Goal: Find specific page/section: Find specific page/section

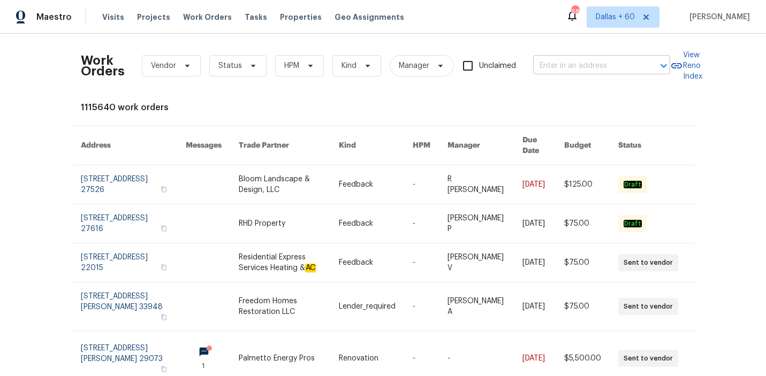
click at [600, 67] on input "text" at bounding box center [586, 66] width 107 height 17
paste input "[URL][DOMAIN_NAME]"
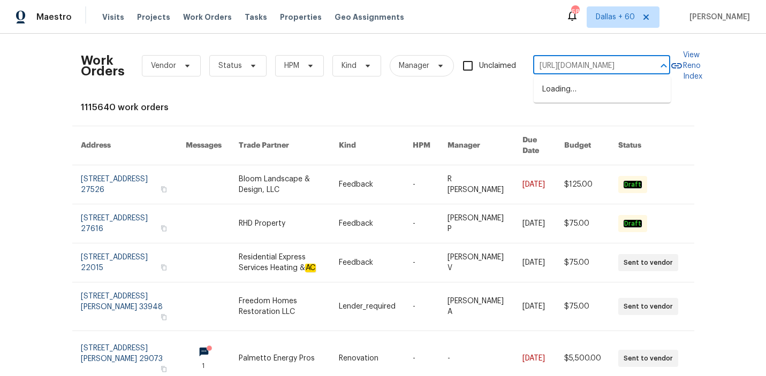
scroll to position [0, 228]
type input "[URL][DOMAIN_NAME]"
click at [591, 69] on input "[URL][DOMAIN_NAME]" at bounding box center [586, 66] width 107 height 17
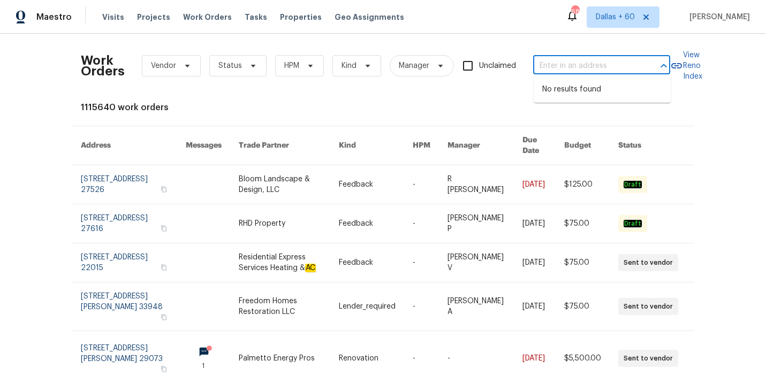
scroll to position [0, 0]
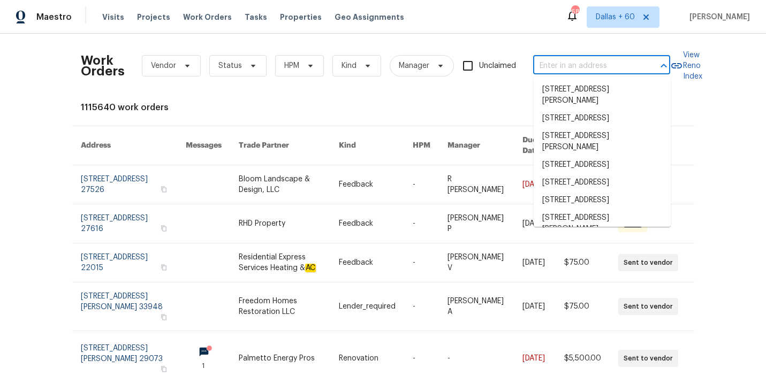
click at [615, 63] on input "text" at bounding box center [586, 66] width 107 height 17
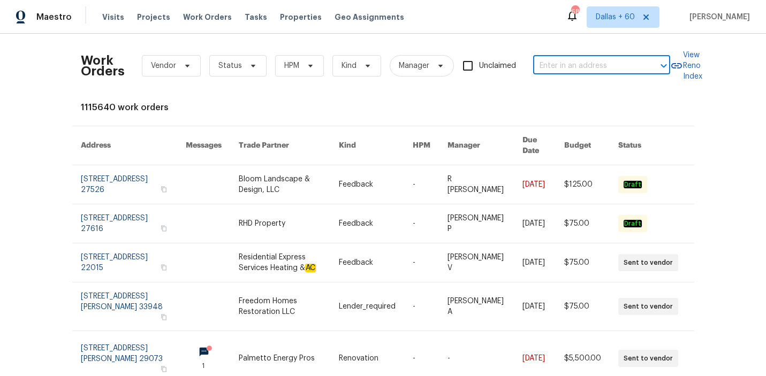
paste input "[STREET_ADDRESS][PERSON_NAME]"
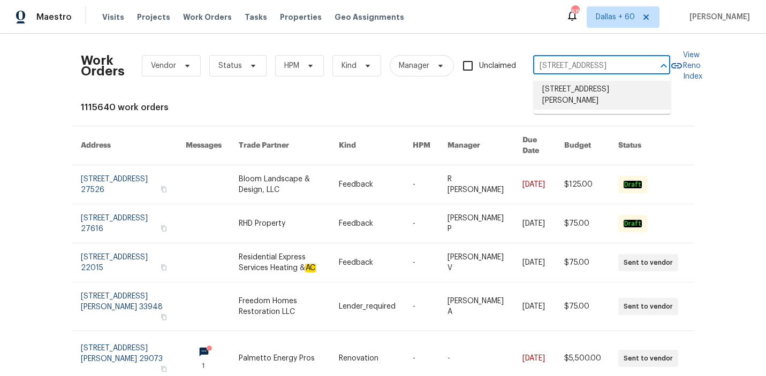
type input "[STREET_ADDRESS][PERSON_NAME]"
click at [583, 100] on li "[STREET_ADDRESS][PERSON_NAME]" at bounding box center [602, 95] width 137 height 29
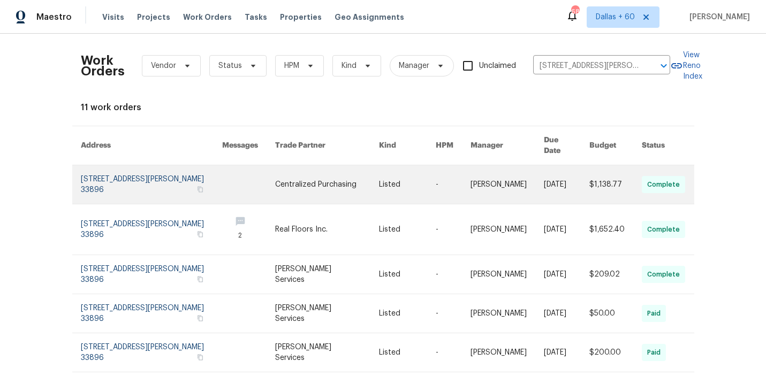
click at [317, 172] on link at bounding box center [327, 184] width 104 height 39
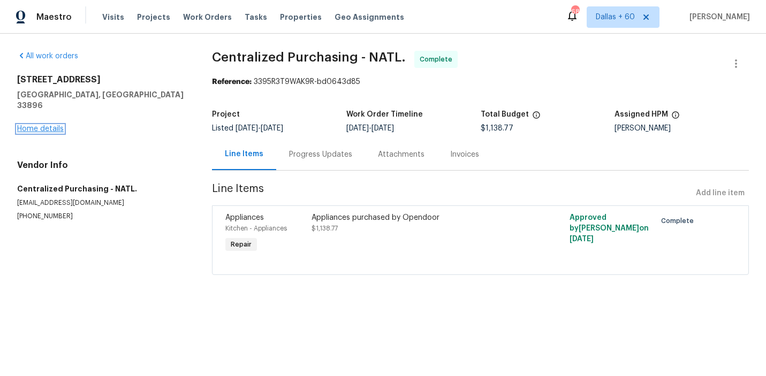
click at [46, 125] on link "Home details" at bounding box center [40, 128] width 47 height 7
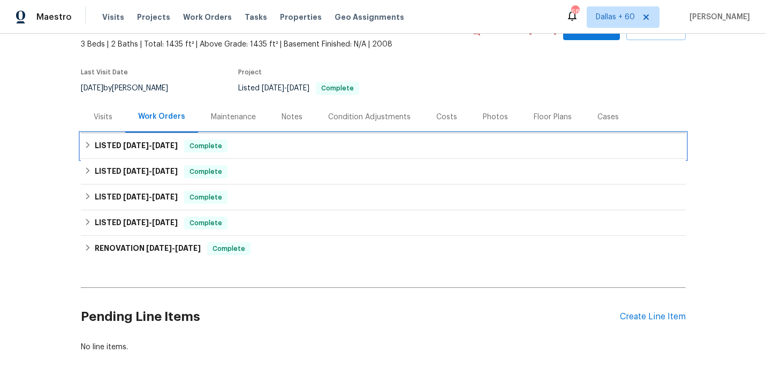
click at [298, 146] on div "LISTED [DATE] - [DATE] Complete" at bounding box center [383, 146] width 599 height 13
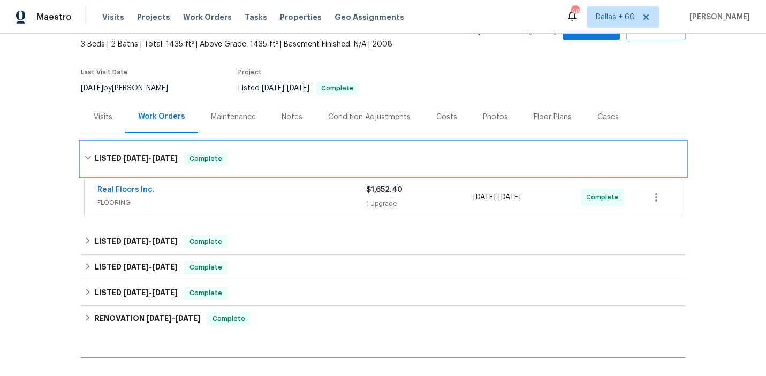
scroll to position [111, 0]
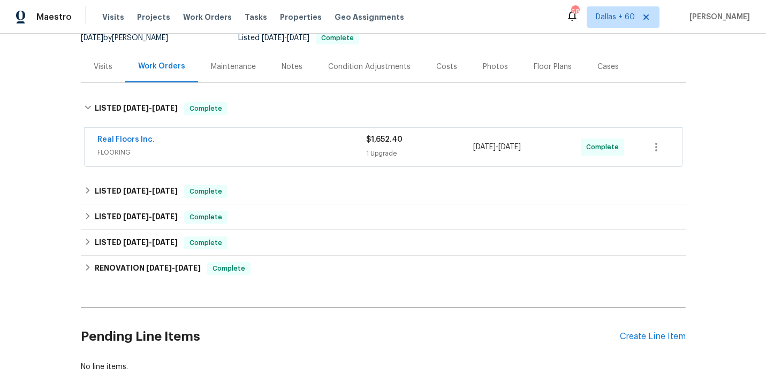
click at [298, 146] on div "Real Floors Inc." at bounding box center [231, 140] width 269 height 13
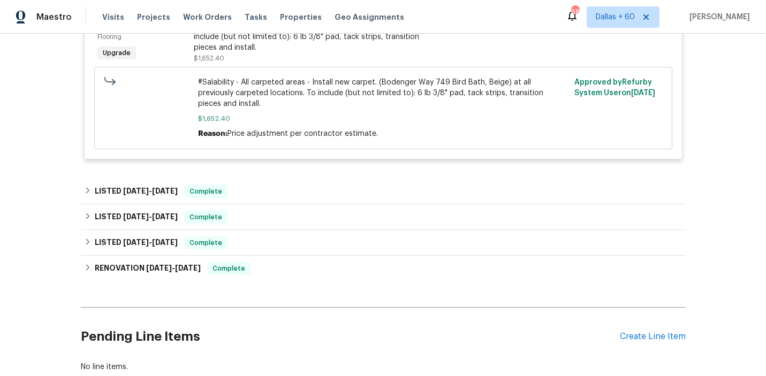
scroll to position [302, 0]
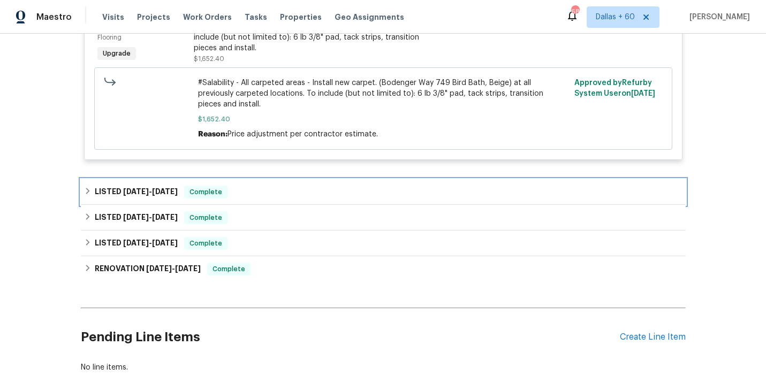
click at [298, 190] on div "LISTED [DATE] - [DATE] Complete" at bounding box center [383, 192] width 605 height 26
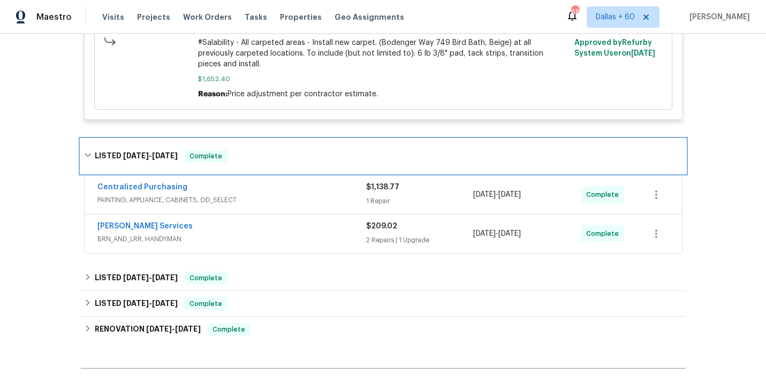
scroll to position [342, 0]
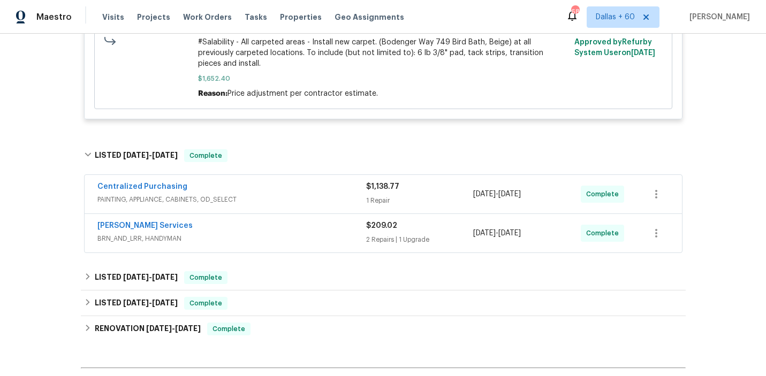
click at [290, 233] on span "BRN_AND_LRR, HANDYMAN" at bounding box center [231, 238] width 269 height 11
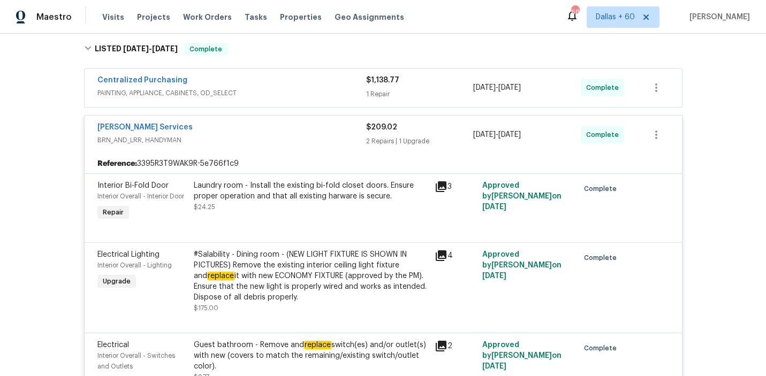
scroll to position [433, 0]
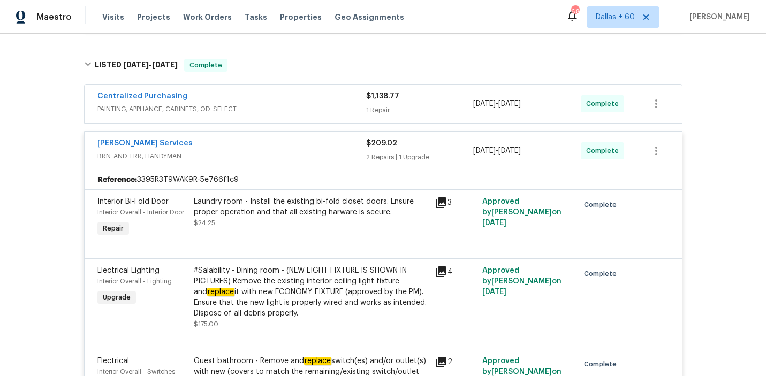
click at [280, 93] on div "Centralized Purchasing" at bounding box center [231, 97] width 269 height 13
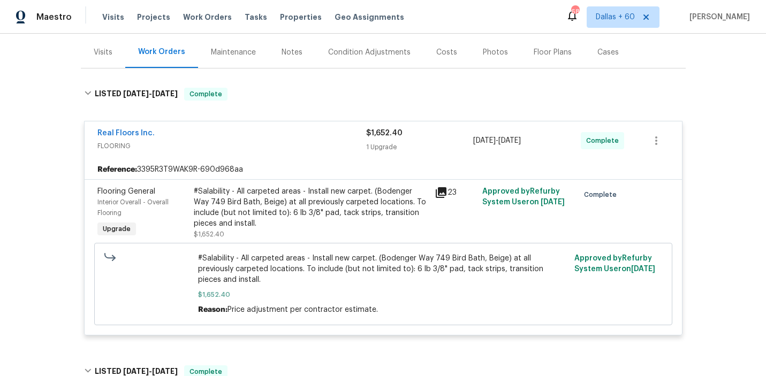
scroll to position [126, 0]
click at [195, 14] on span "Work Orders" at bounding box center [207, 17] width 49 height 11
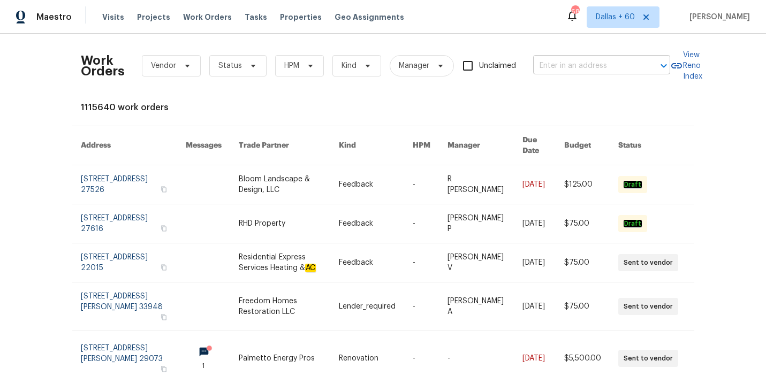
click at [588, 58] on input "text" at bounding box center [586, 66] width 107 height 17
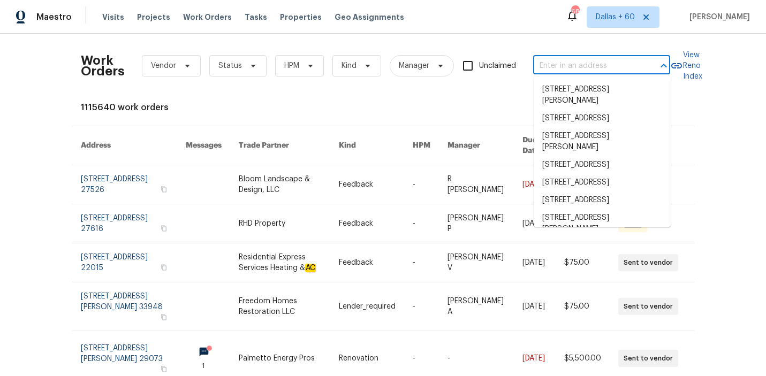
paste input "[STREET_ADDRESS]"
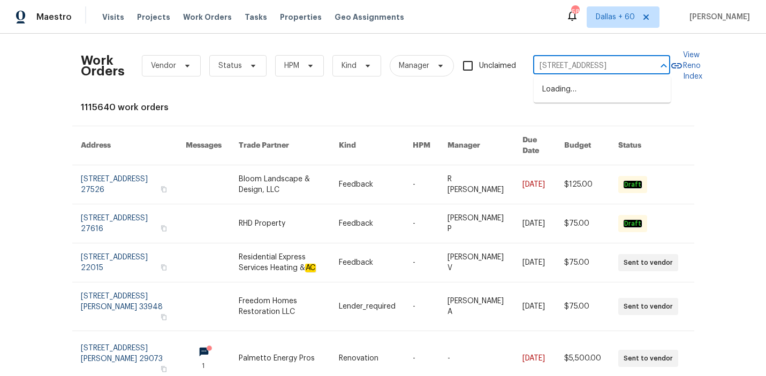
type input "[STREET_ADDRESS]"
click at [594, 99] on li "[STREET_ADDRESS]" at bounding box center [602, 90] width 137 height 18
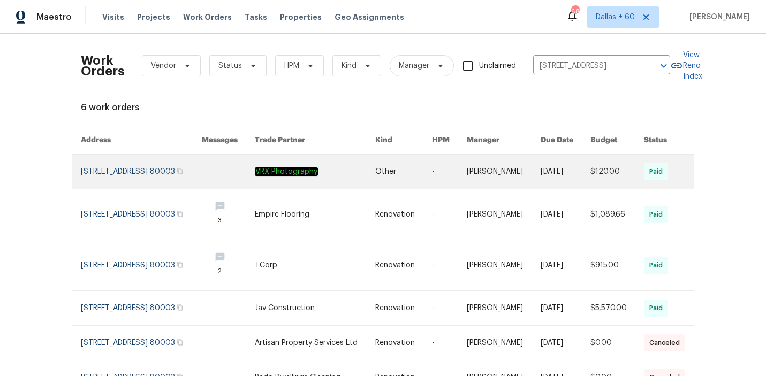
click at [398, 174] on link at bounding box center [403, 172] width 57 height 34
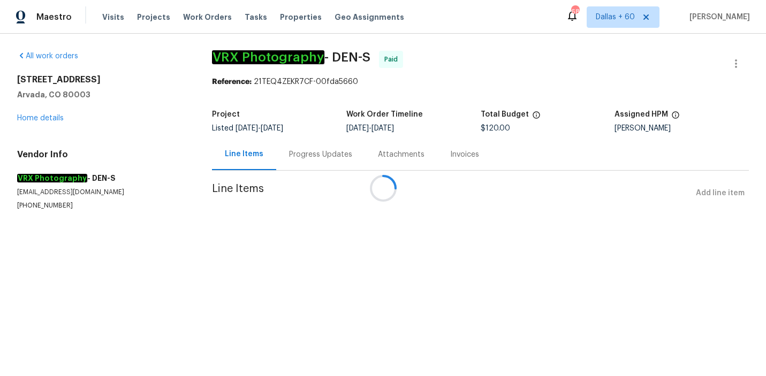
click at [39, 118] on div at bounding box center [383, 188] width 766 height 376
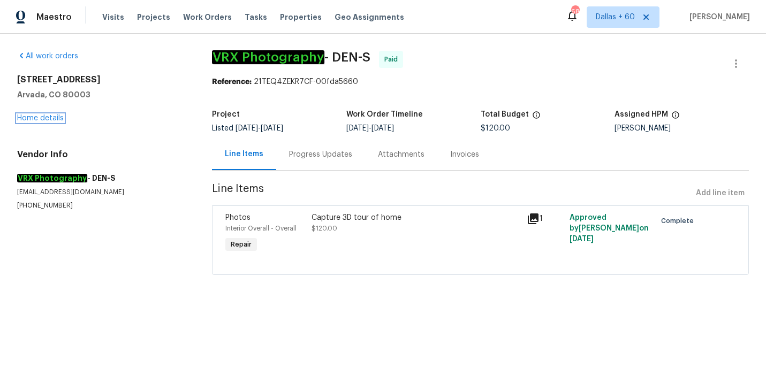
click at [39, 118] on link "Home details" at bounding box center [40, 118] width 47 height 7
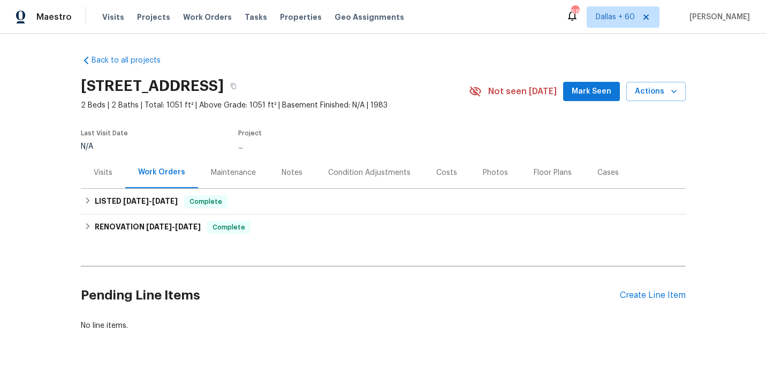
scroll to position [28, 0]
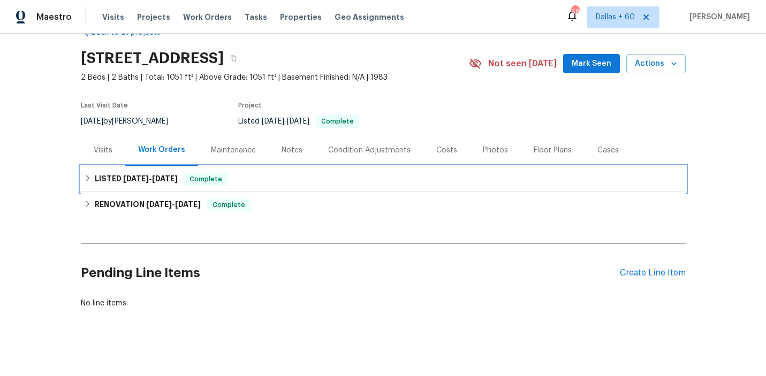
click at [298, 177] on div "LISTED [DATE] - [DATE] Complete" at bounding box center [383, 179] width 599 height 13
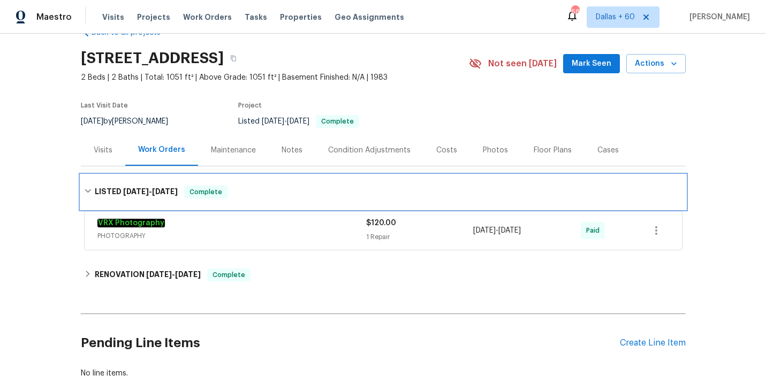
scroll to position [103, 0]
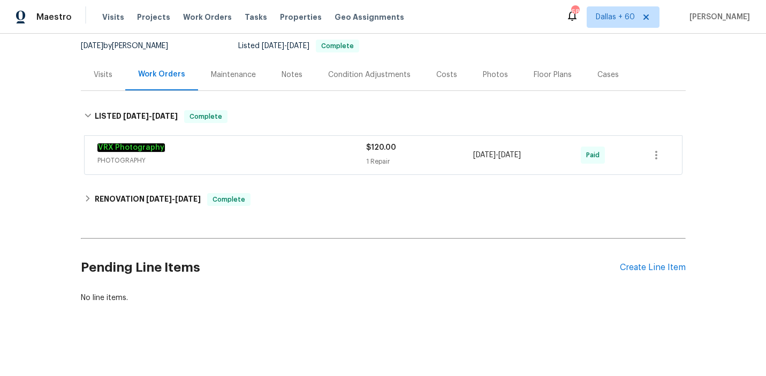
click at [297, 152] on div "VRX Photography" at bounding box center [231, 148] width 269 height 13
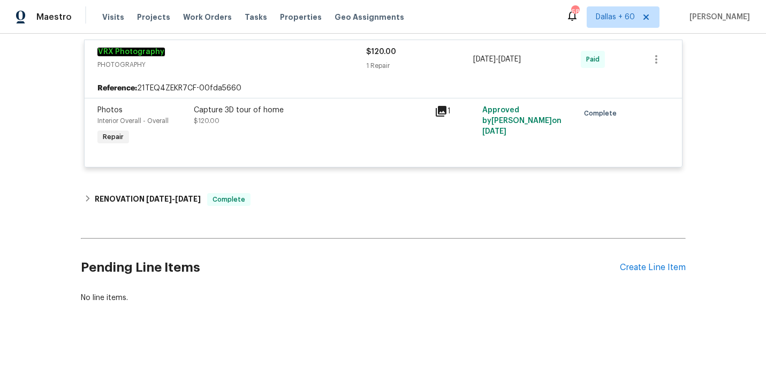
scroll to position [207, 0]
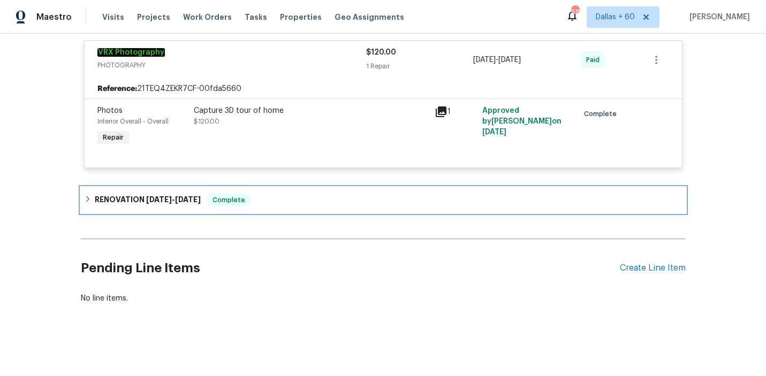
click at [300, 198] on div "RENOVATION [DATE] - [DATE] Complete" at bounding box center [383, 200] width 599 height 13
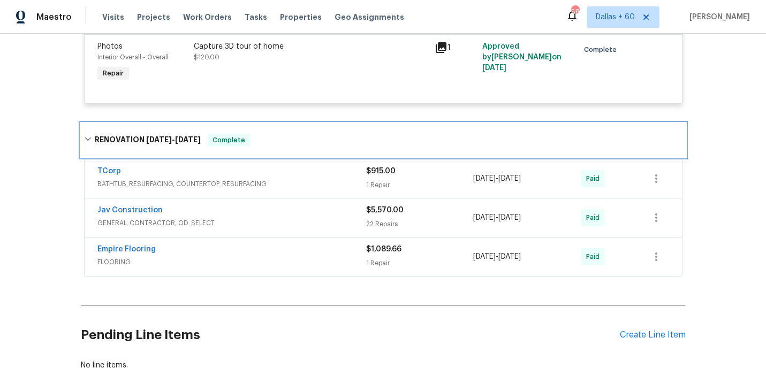
scroll to position [338, 0]
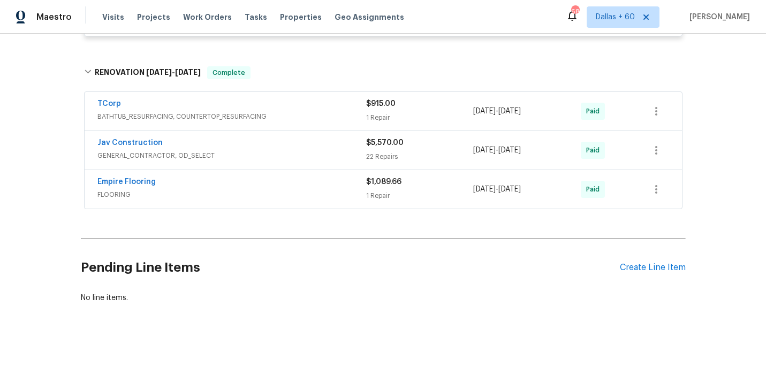
click at [302, 198] on span "FLOORING" at bounding box center [231, 195] width 269 height 11
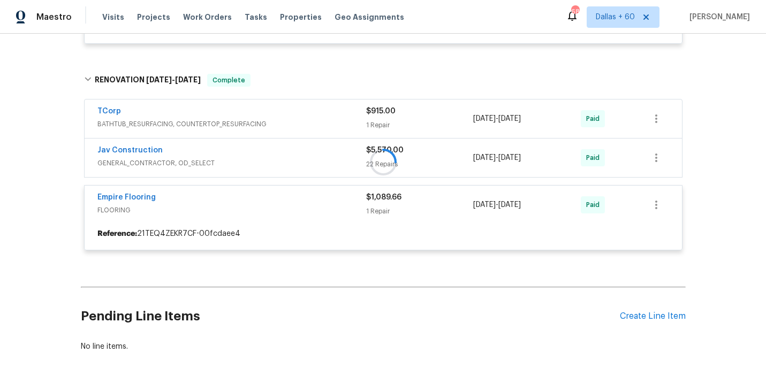
scroll to position [332, 0]
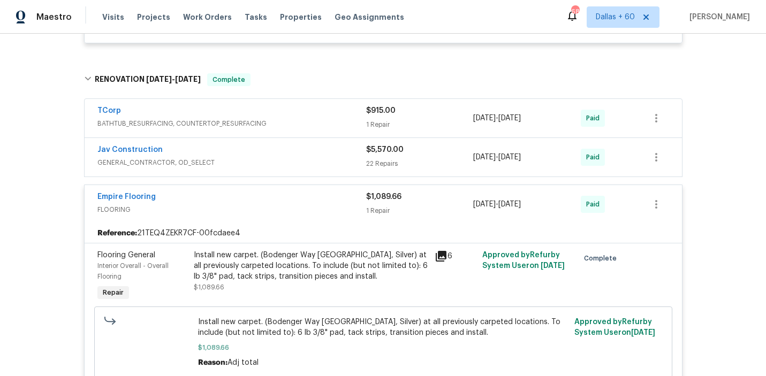
click at [296, 164] on span "GENERAL_CONTRACTOR, OD_SELECT" at bounding box center [231, 162] width 269 height 11
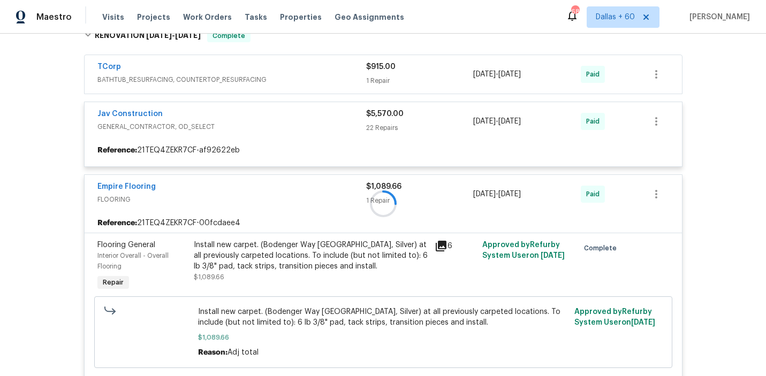
scroll to position [377, 0]
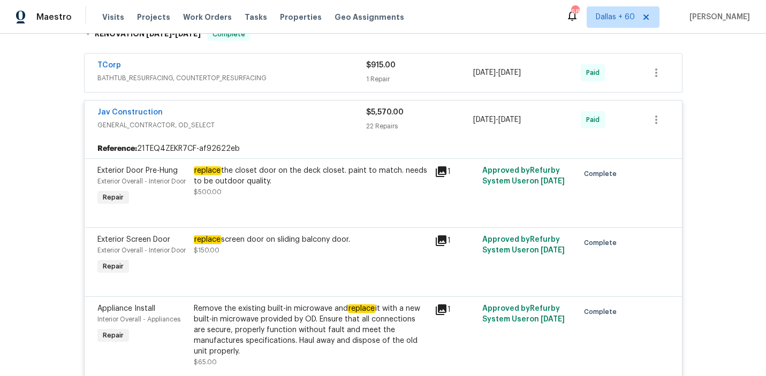
click at [307, 79] on span "BATHTUB_RESURFACING, COUNTERTOP_RESURFACING" at bounding box center [231, 78] width 269 height 11
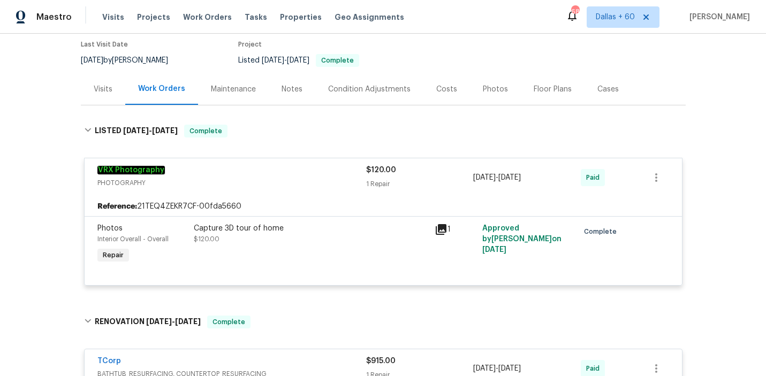
scroll to position [0, 0]
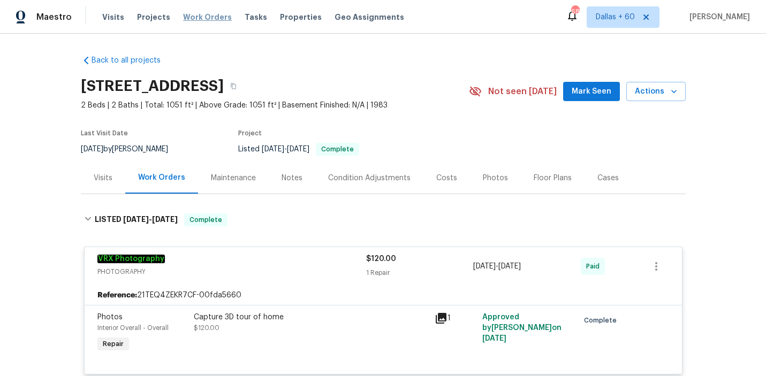
click at [202, 18] on span "Work Orders" at bounding box center [207, 17] width 49 height 11
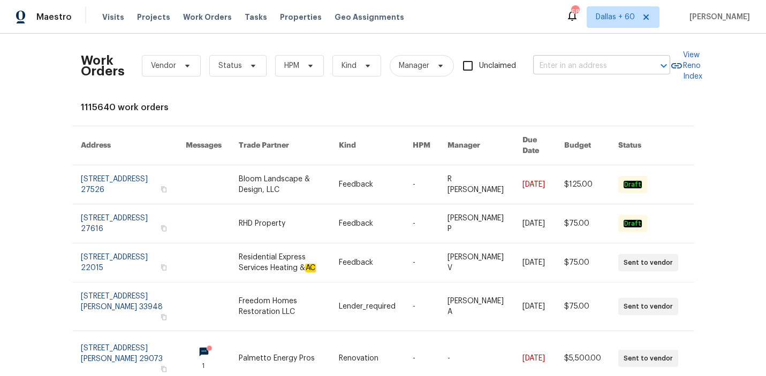
click at [568, 65] on input "text" at bounding box center [586, 66] width 107 height 17
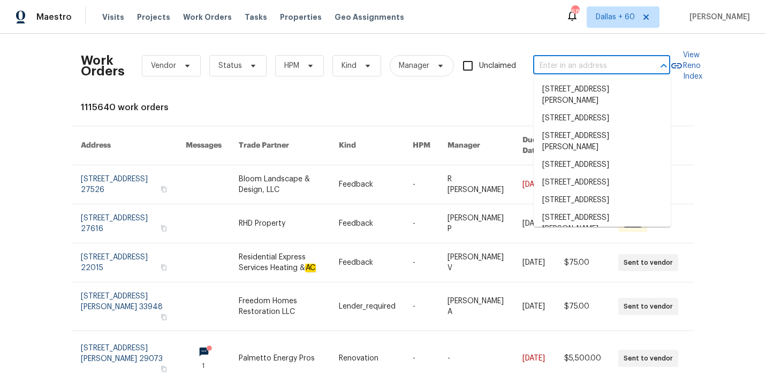
paste input "[STREET_ADDRESS]"
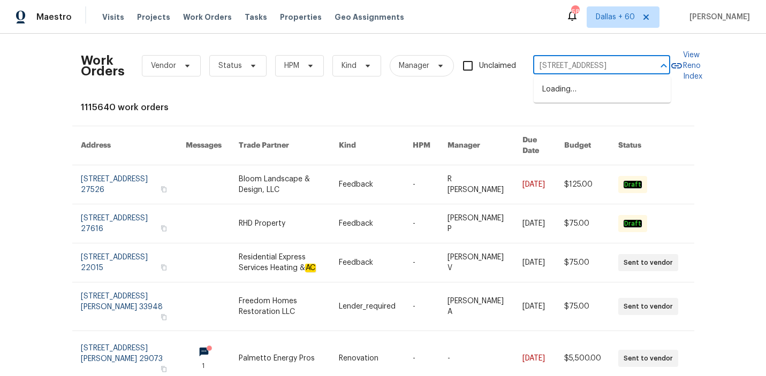
type input "[STREET_ADDRESS]"
click at [568, 97] on li "[STREET_ADDRESS]" at bounding box center [602, 90] width 137 height 18
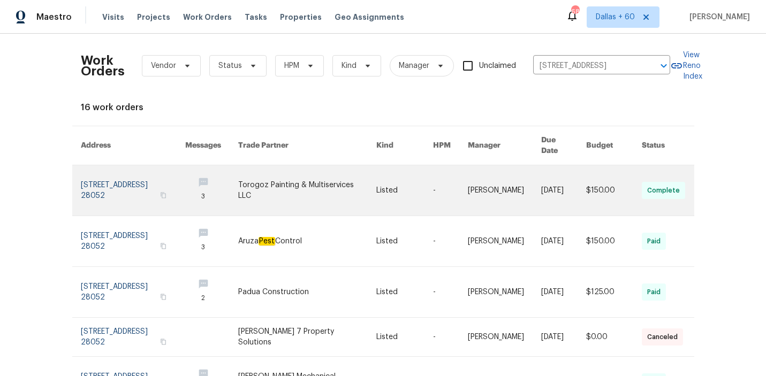
click at [407, 177] on link at bounding box center [404, 190] width 57 height 50
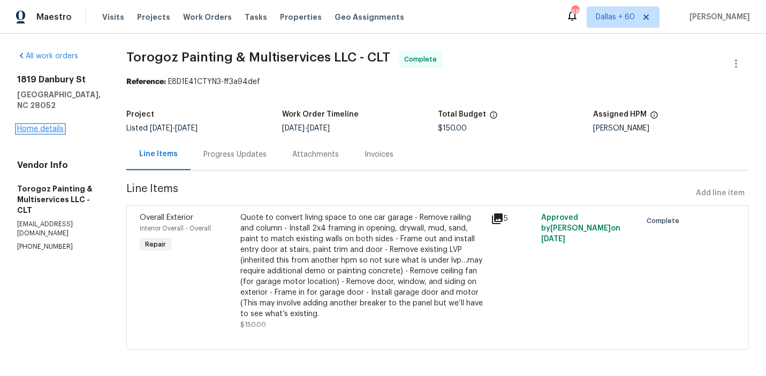
click at [42, 125] on link "Home details" at bounding box center [40, 128] width 47 height 7
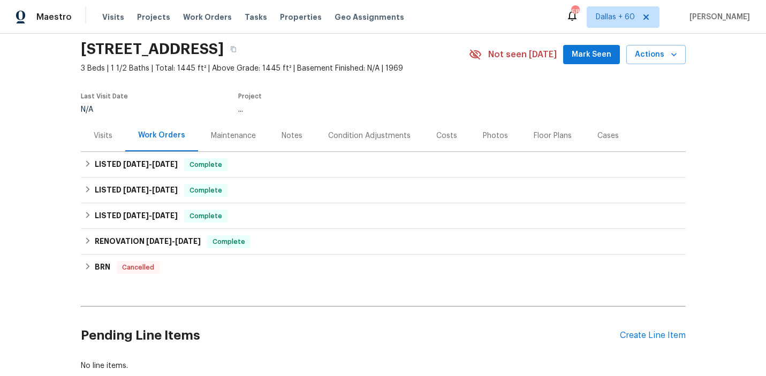
scroll to position [61, 0]
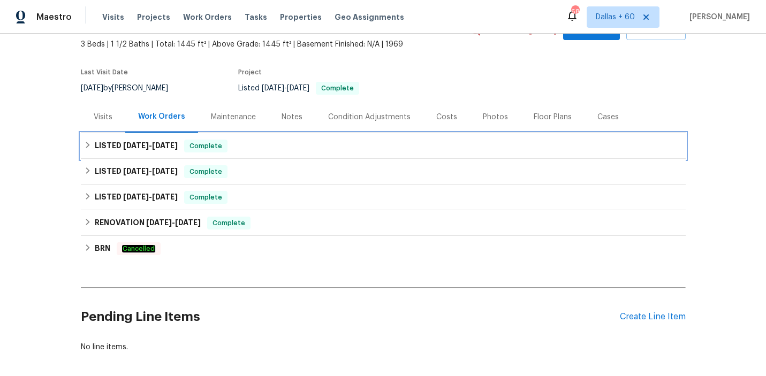
click at [330, 142] on div "LISTED [DATE] - [DATE] Complete" at bounding box center [383, 146] width 599 height 13
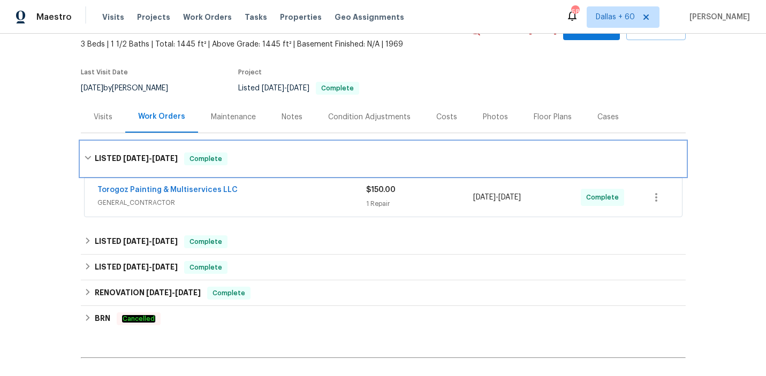
scroll to position [101, 0]
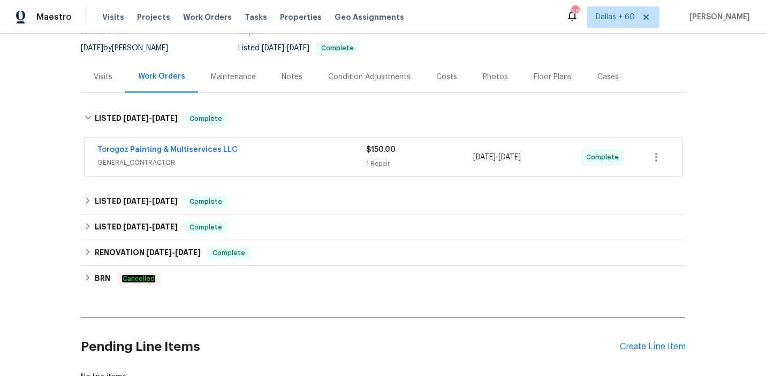
click at [330, 149] on div "Torogoz Painting & Multiservices LLC" at bounding box center [231, 151] width 269 height 13
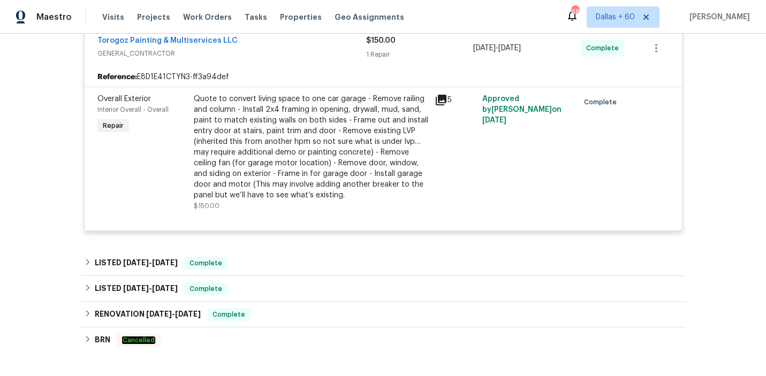
scroll to position [359, 0]
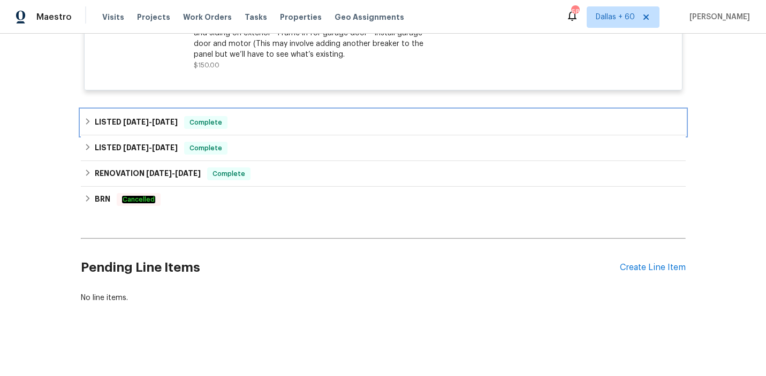
click at [290, 114] on div "LISTED [DATE] - [DATE] Complete" at bounding box center [383, 123] width 605 height 26
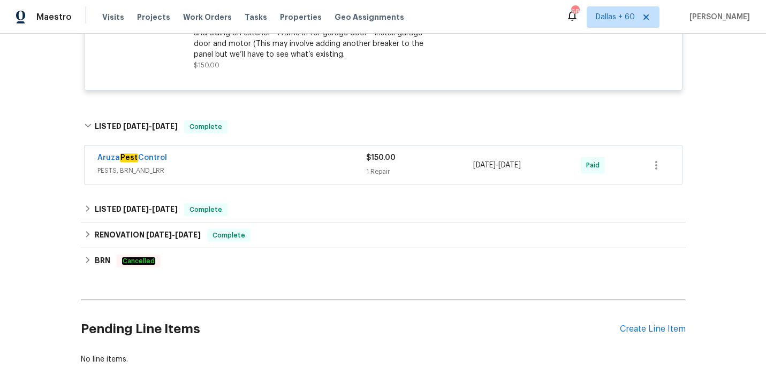
click at [294, 161] on div "Aruza Pest Control" at bounding box center [231, 159] width 269 height 13
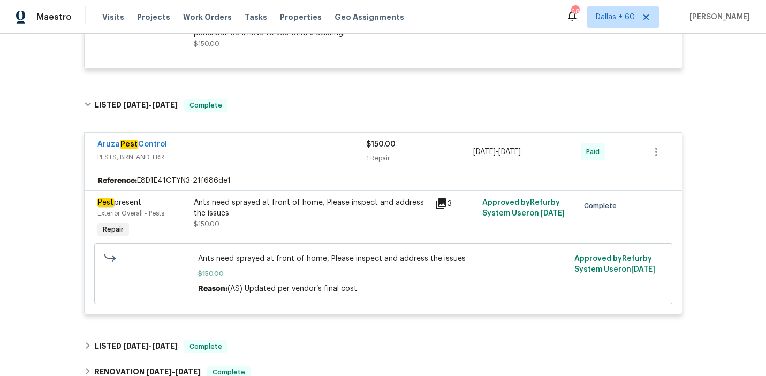
scroll to position [333, 0]
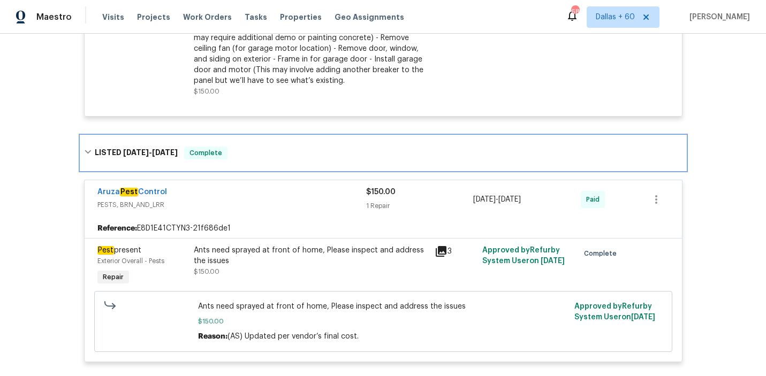
click at [270, 146] on div "LISTED [DATE] - [DATE] Complete" at bounding box center [383, 153] width 605 height 34
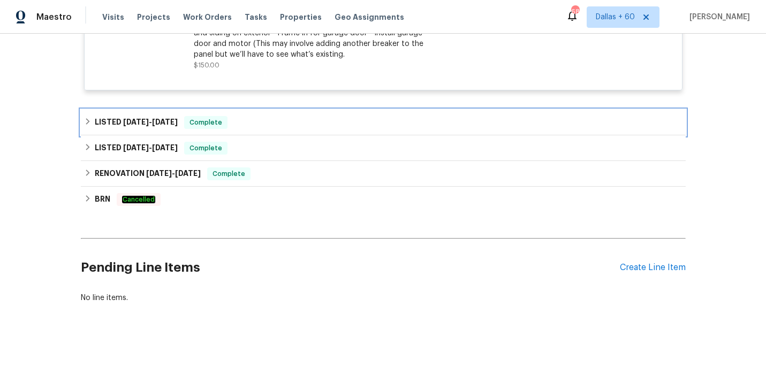
scroll to position [358, 0]
click at [266, 125] on div "LISTED [DATE] - [DATE] Complete" at bounding box center [383, 123] width 599 height 13
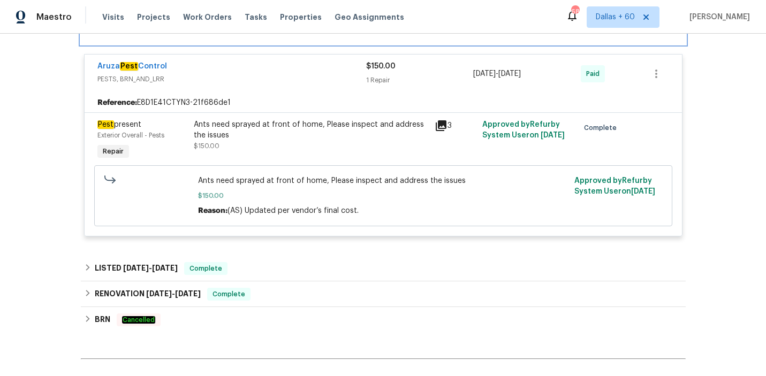
scroll to position [486, 0]
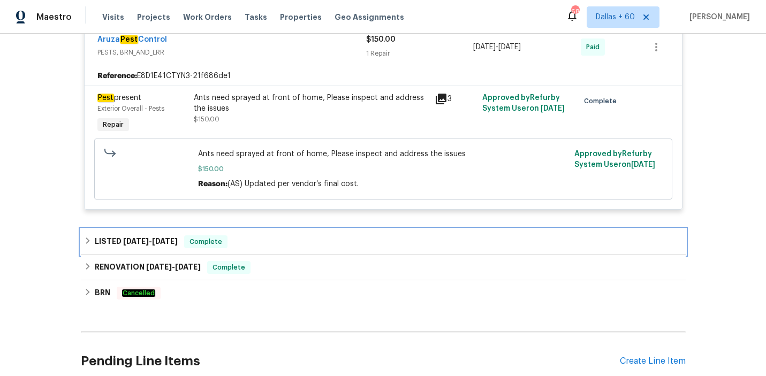
click at [276, 240] on div "LISTED [DATE] - [DATE] Complete" at bounding box center [383, 242] width 599 height 13
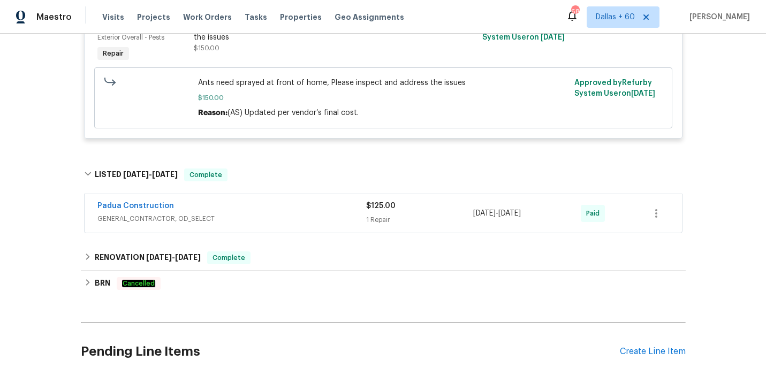
click at [274, 211] on div "Padua Construction" at bounding box center [231, 207] width 269 height 13
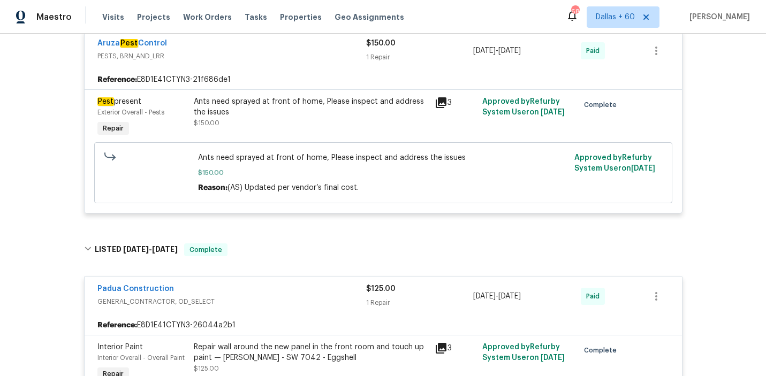
scroll to position [0, 0]
